Goal: Task Accomplishment & Management: Manage account settings

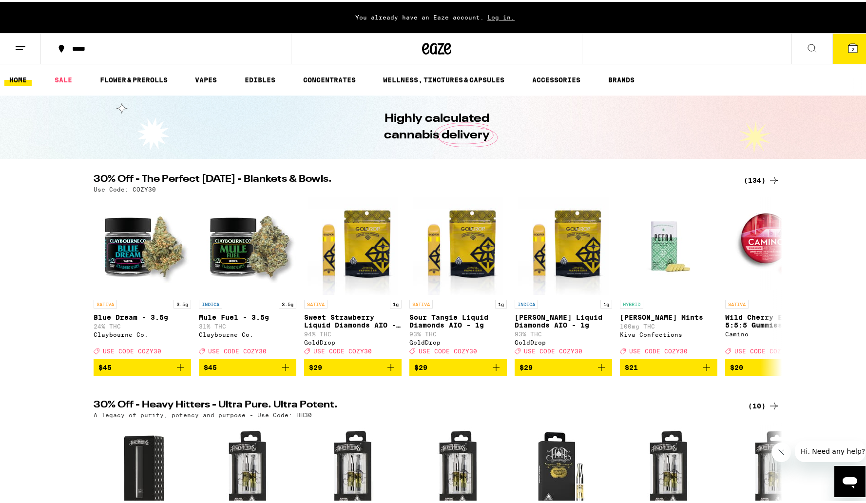
click at [494, 18] on span "Log in." at bounding box center [501, 15] width 34 height 6
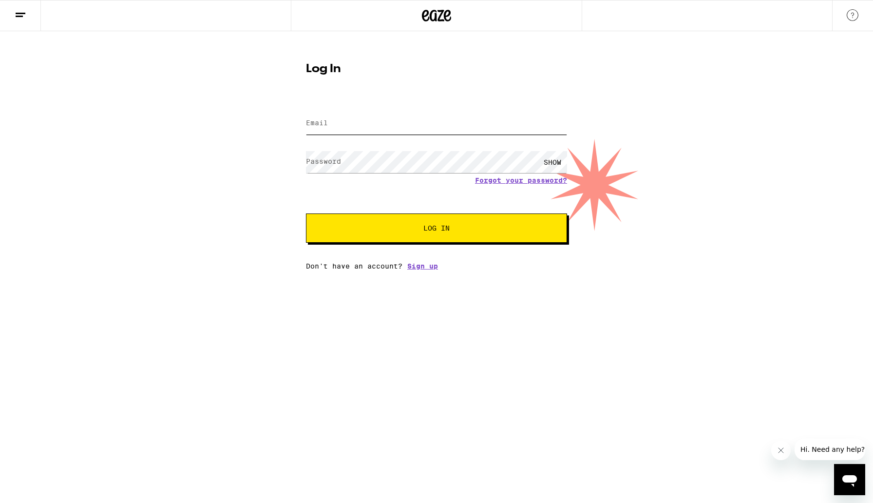
click at [428, 129] on input "Email" at bounding box center [436, 124] width 261 height 22
click at [417, 223] on button "Log In" at bounding box center [436, 227] width 261 height 29
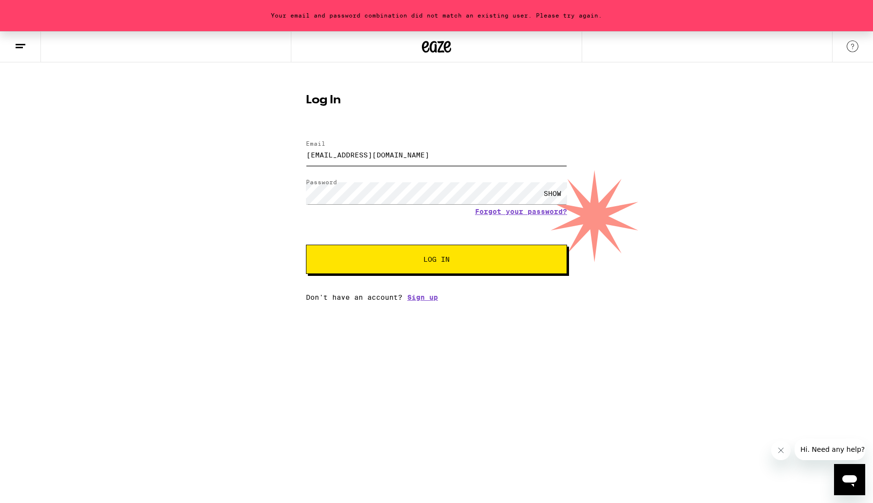
drag, startPoint x: 470, startPoint y: 154, endPoint x: 236, endPoint y: 151, distance: 233.9
click at [239, 151] on div "Your email and password combination did not match an existing user. Please try …" at bounding box center [436, 166] width 873 height 270
type input "[EMAIL_ADDRESS][DOMAIN_NAME]"
click at [424, 267] on button "Log In" at bounding box center [436, 259] width 261 height 29
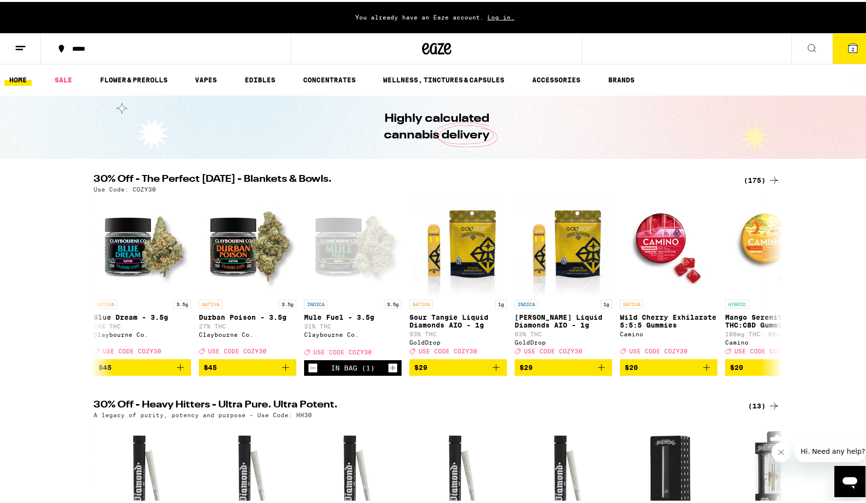
click at [24, 44] on line at bounding box center [21, 44] width 10 height 0
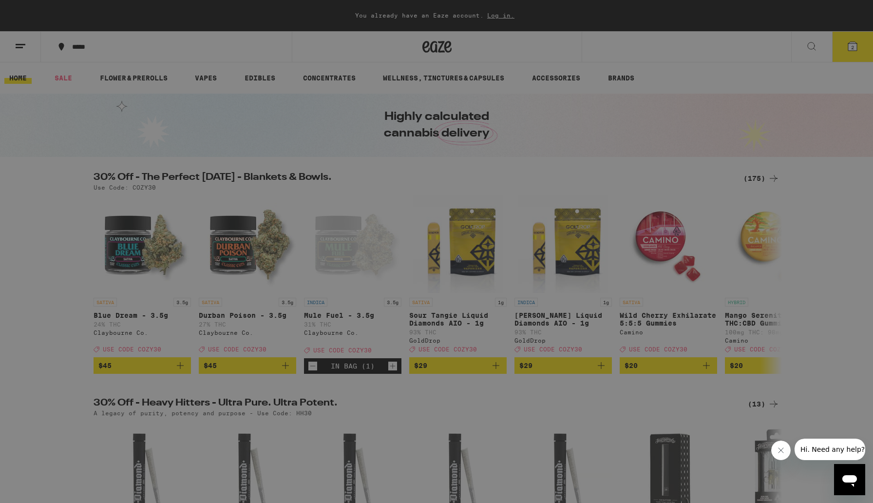
click at [78, 342] on link "Account" at bounding box center [135, 341] width 171 height 12
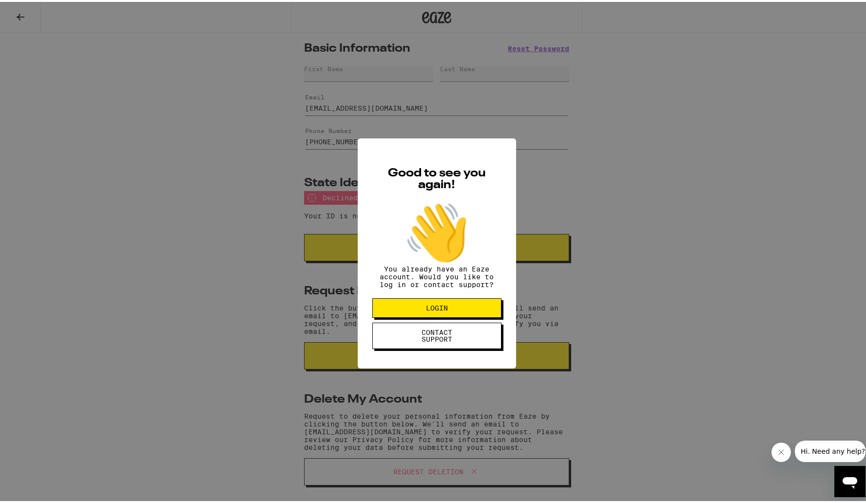
click at [412, 308] on span "LOGIN" at bounding box center [437, 306] width 50 height 7
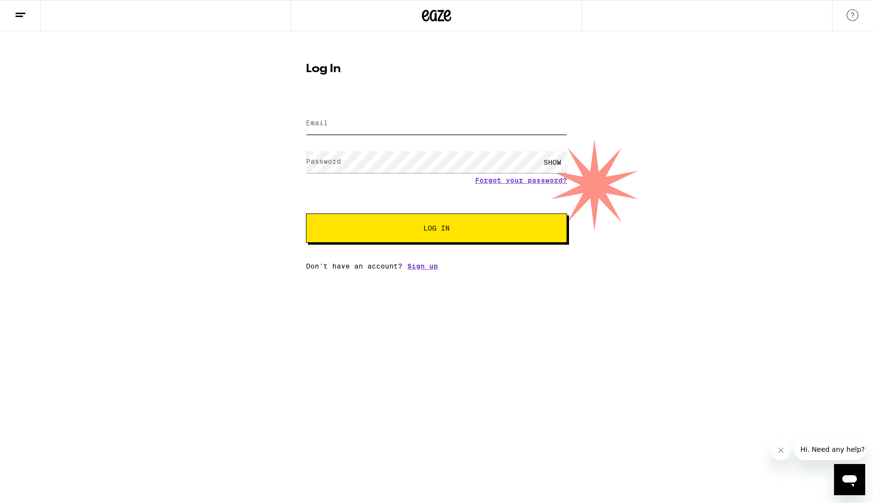
click at [466, 128] on input "Email" at bounding box center [436, 124] width 261 height 22
type input "[EMAIL_ADDRESS][DOMAIN_NAME]"
click at [451, 241] on button "Log In" at bounding box center [436, 227] width 261 height 29
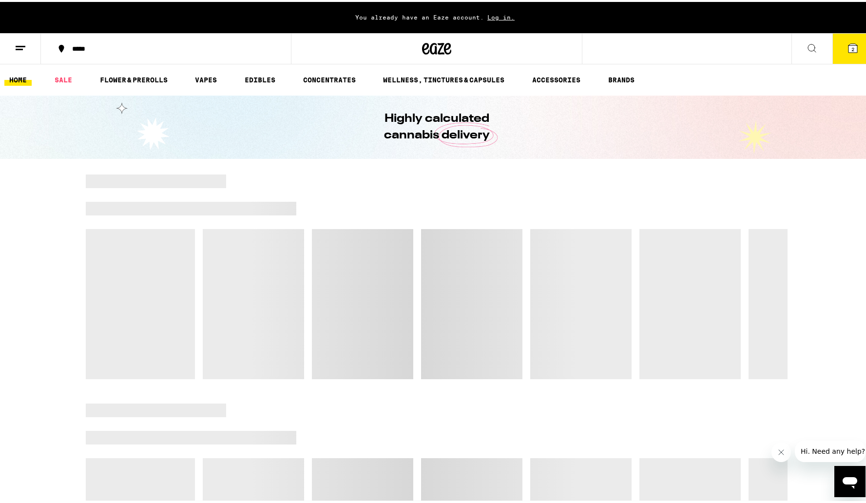
click at [18, 42] on icon at bounding box center [21, 46] width 12 height 12
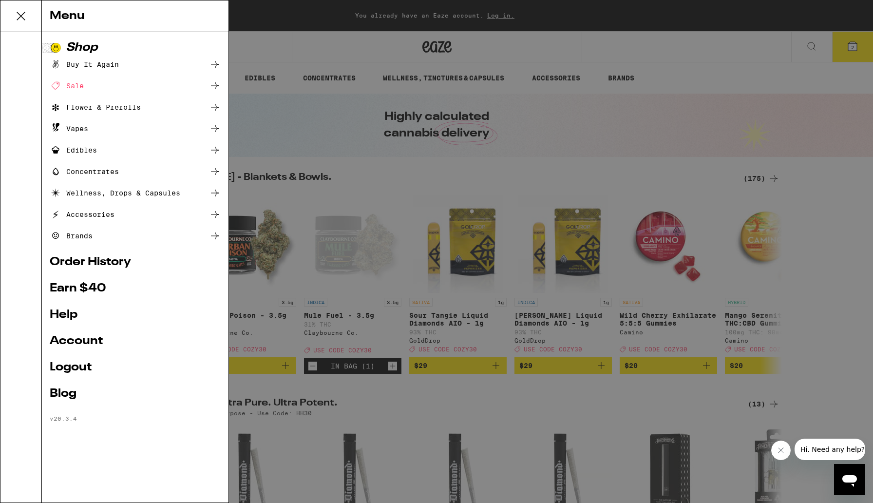
click at [79, 343] on link "Account" at bounding box center [135, 341] width 171 height 12
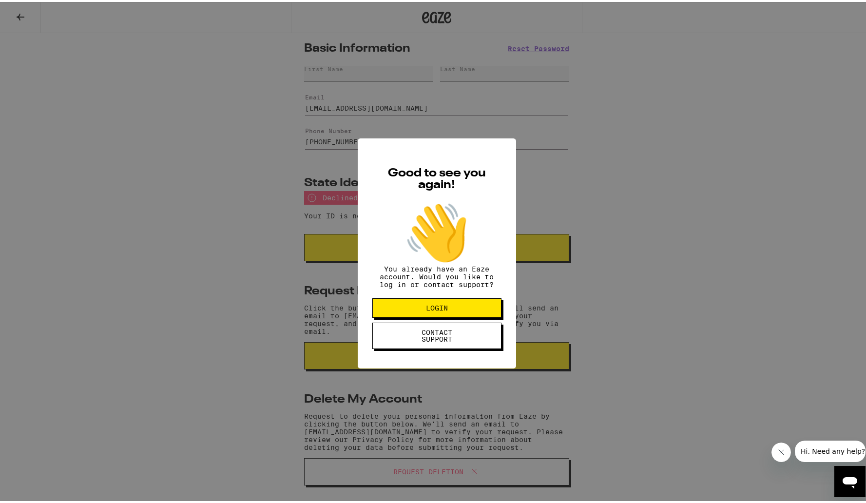
click at [468, 415] on div "Good to see you again! 👋 You already have an Eaze account. Would you like to lo…" at bounding box center [436, 251] width 873 height 503
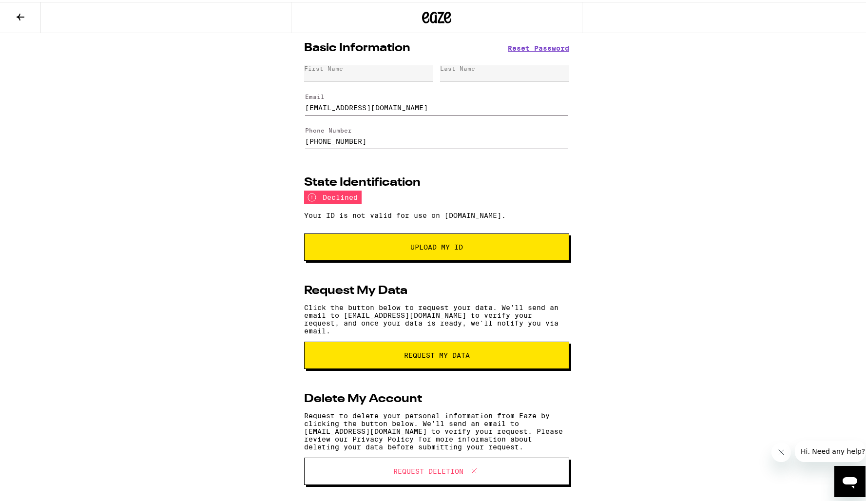
scroll to position [19, 0]
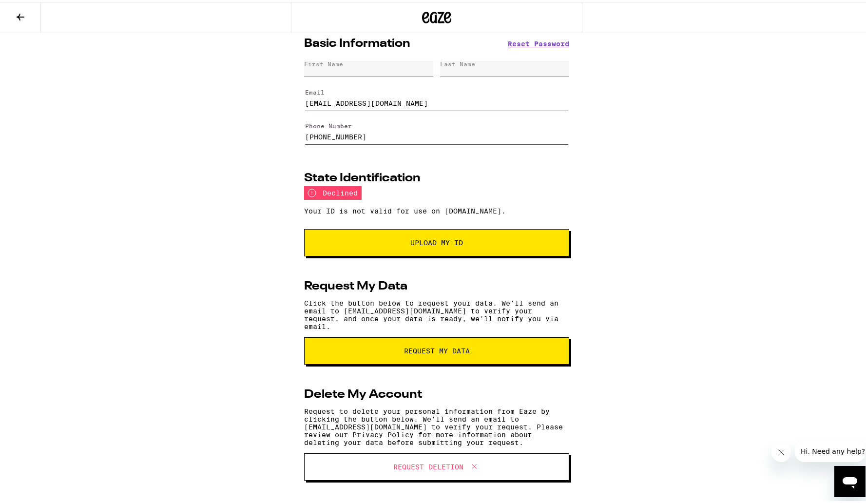
click at [456, 466] on span "Request Deletion" at bounding box center [428, 464] width 70 height 7
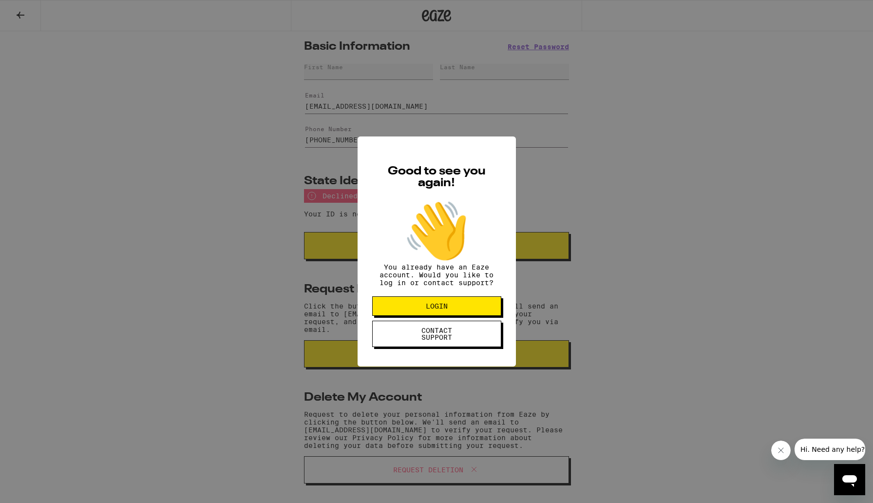
click at [427, 451] on div "Good to see you again! 👋 You already have an Eaze account. Would you like to lo…" at bounding box center [436, 251] width 873 height 503
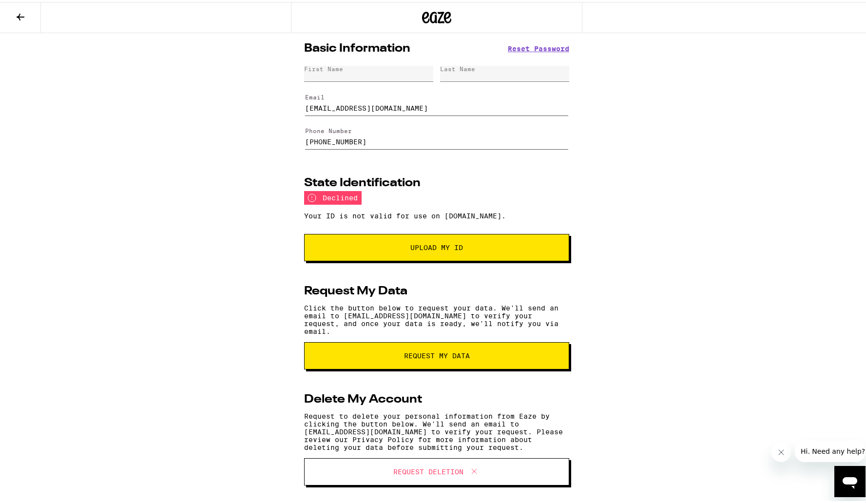
click at [423, 9] on icon at bounding box center [436, 16] width 29 height 18
